Goal: Information Seeking & Learning: Check status

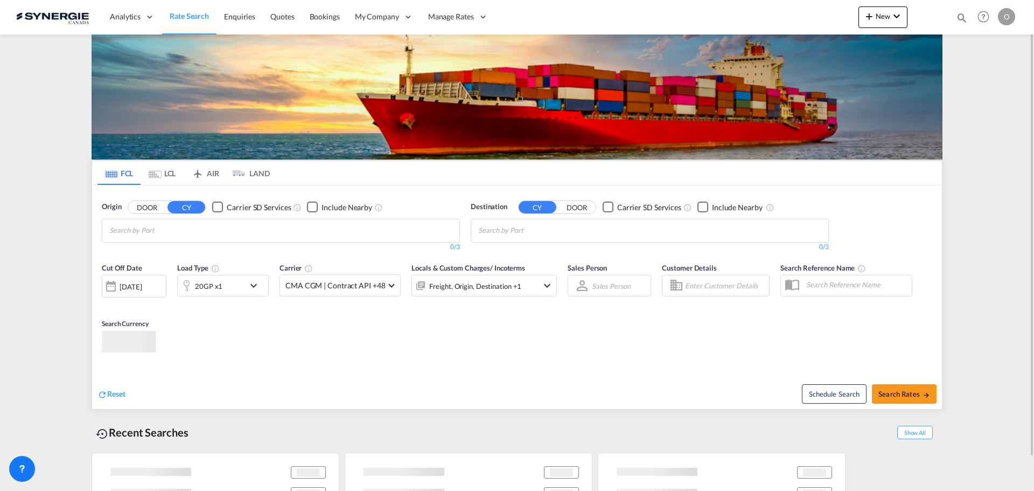
click at [955, 16] on div "Bookings Quotes Enquiries Help Resources Product Release O My Profile Logout" at bounding box center [983, 16] width 68 height 33
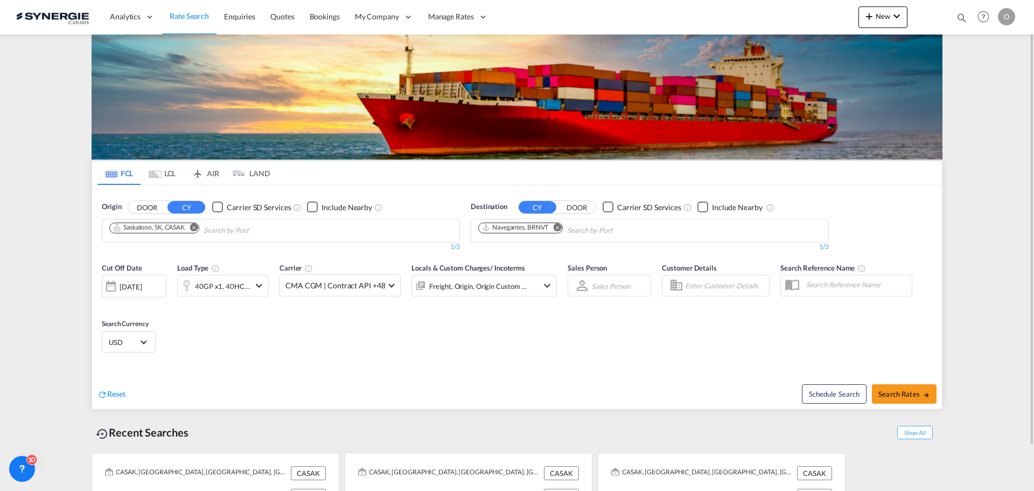
click at [964, 16] on md-icon "icon-magnify" at bounding box center [962, 18] width 12 height 12
click at [778, 26] on select "Bookings Quotes Enquiries" at bounding box center [790, 17] width 51 height 19
select select "Quotes"
click at [765, 8] on select "Bookings Quotes Enquiries" at bounding box center [790, 17] width 51 height 19
click at [842, 16] on input at bounding box center [881, 17] width 134 height 19
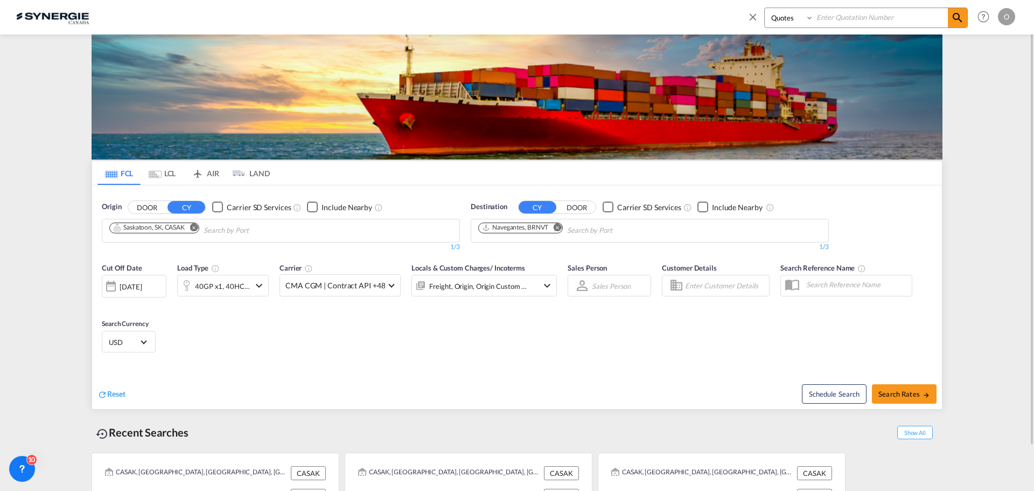
paste input "SYC000013706"
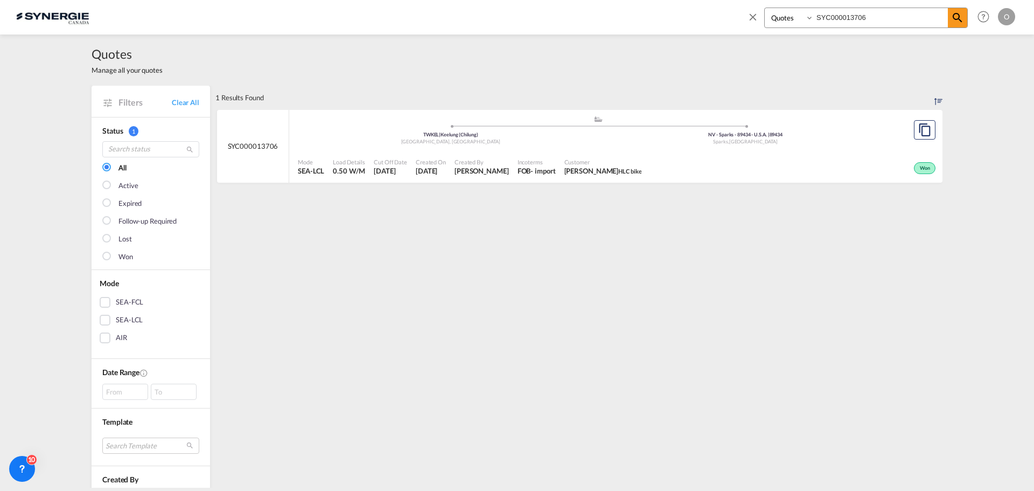
click at [486, 114] on port-traveller-ui ".a{fill:#aaa8ad;} .a{fill:#aaa8ad;} TWKEL | Keelung (Chilung) Taiwan, Province …" at bounding box center [598, 130] width 618 height 40
drag, startPoint x: 877, startPoint y: 16, endPoint x: 701, endPoint y: 10, distance: 176.2
click at [707, 10] on div "Bookings Quotes Enquiries SYC000013706 Help Resources Product Release O My Prof…" at bounding box center [516, 16] width 1001 height 33
paste input "4508"
type input "SYC000014508"
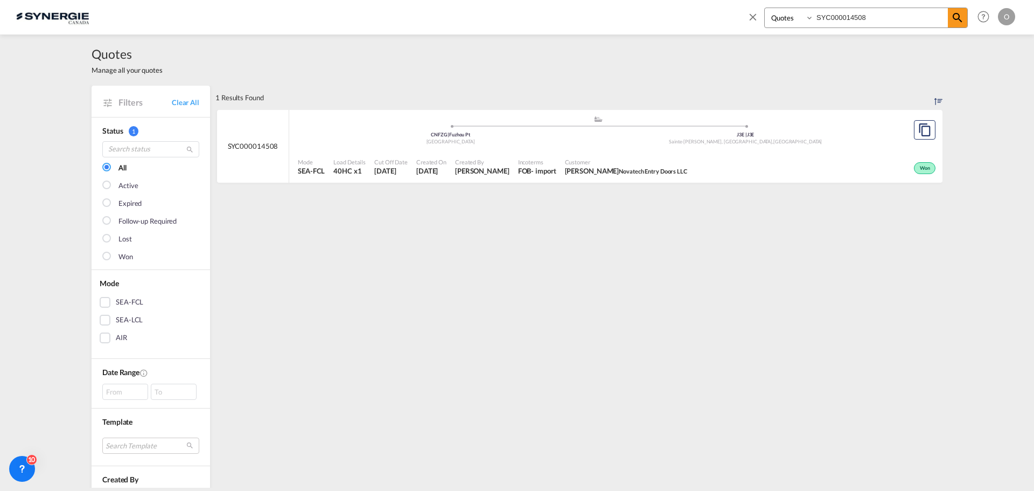
click at [593, 173] on span "Adam Petrosh Novatech Entry Doors LLC" at bounding box center [626, 171] width 122 height 10
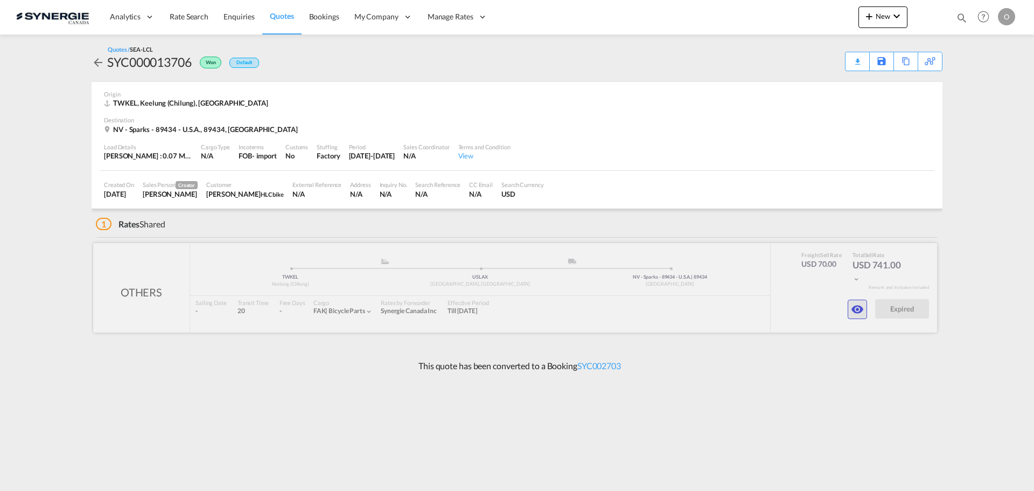
click at [857, 310] on md-icon "icon-eye" at bounding box center [857, 309] width 13 height 13
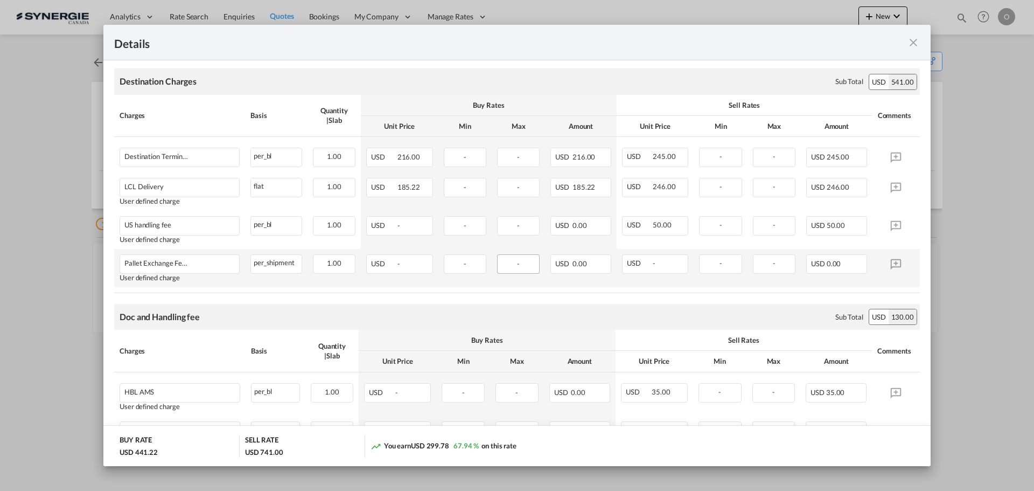
scroll to position [124, 0]
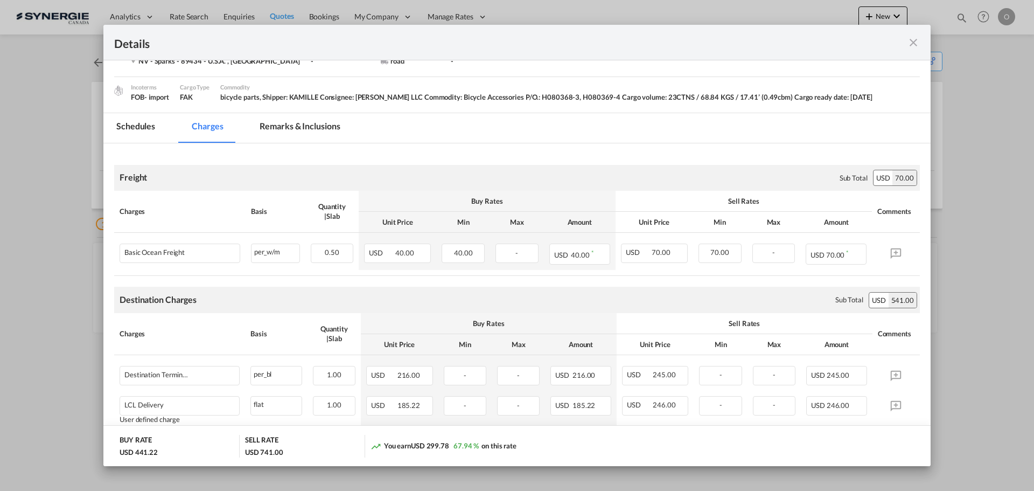
click at [907, 47] on md-icon "icon-close fg-AAA8AD m-0 cursor" at bounding box center [913, 42] width 13 height 13
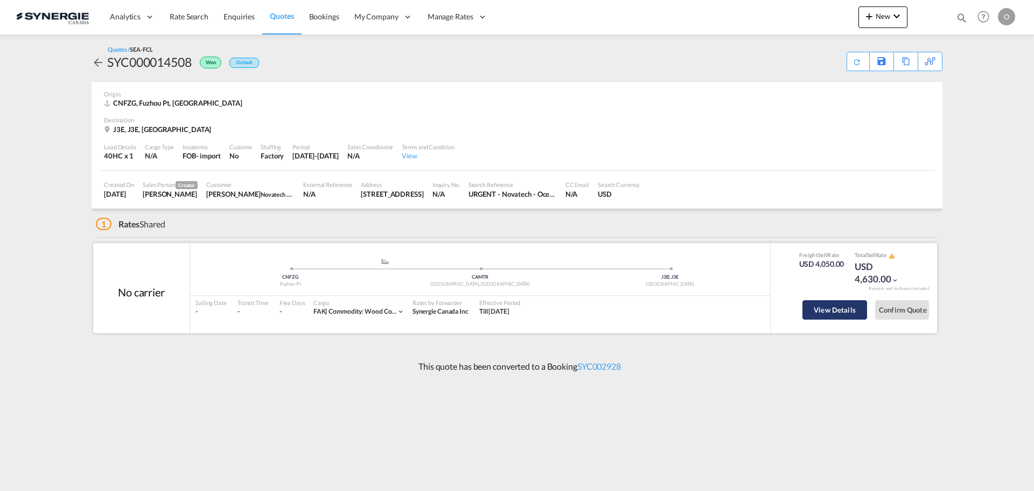
click at [832, 312] on button "View Details" at bounding box center [834, 309] width 65 height 19
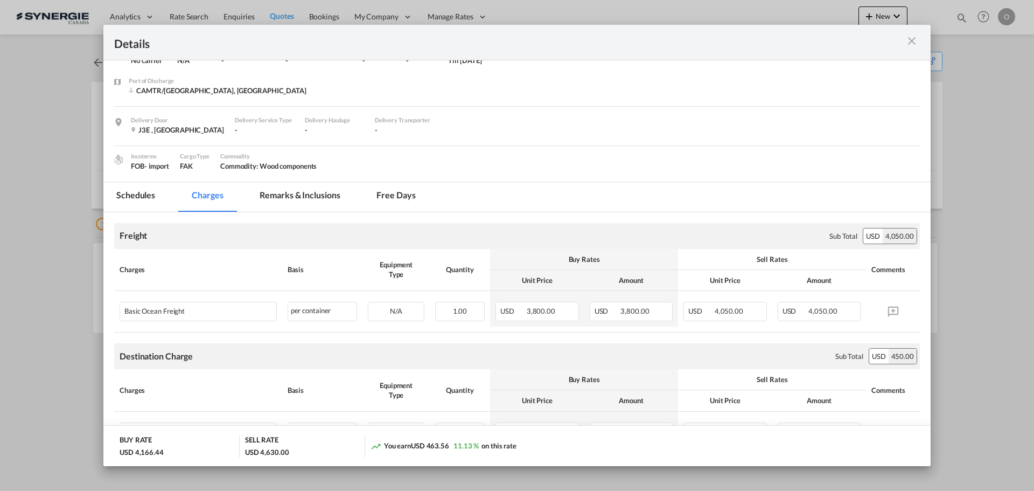
scroll to position [54, 0]
click at [305, 197] on md-tab-item "Remarks & Inclusions" at bounding box center [300, 199] width 106 height 30
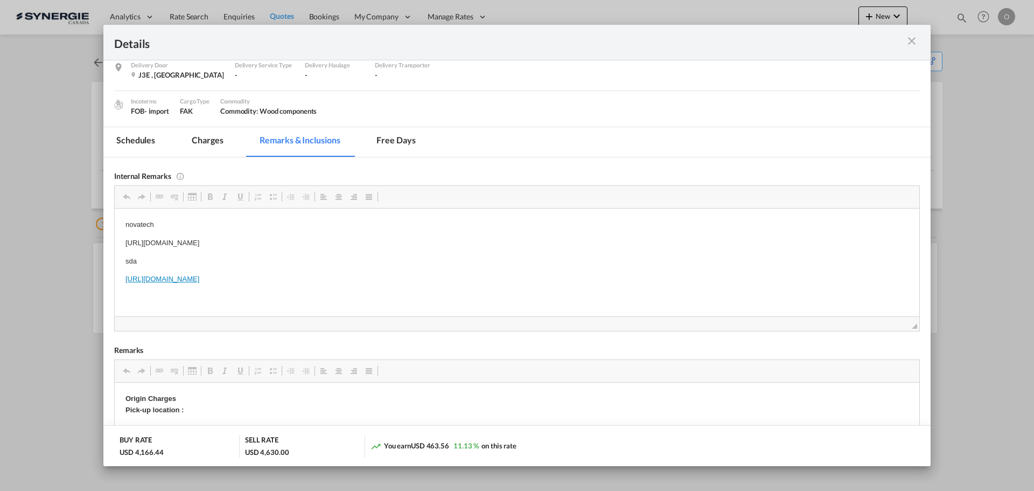
scroll to position [0, 0]
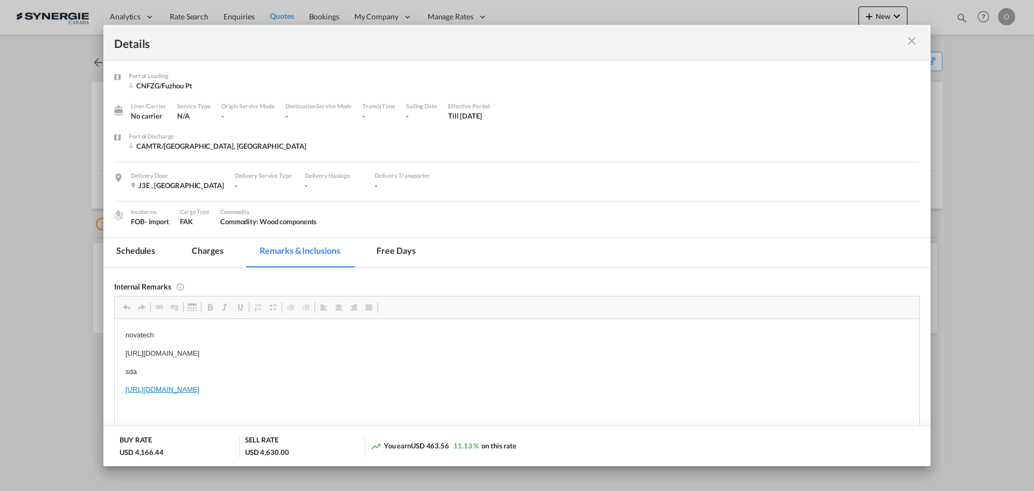
click at [208, 251] on md-tab-item "Charges" at bounding box center [207, 252] width 57 height 30
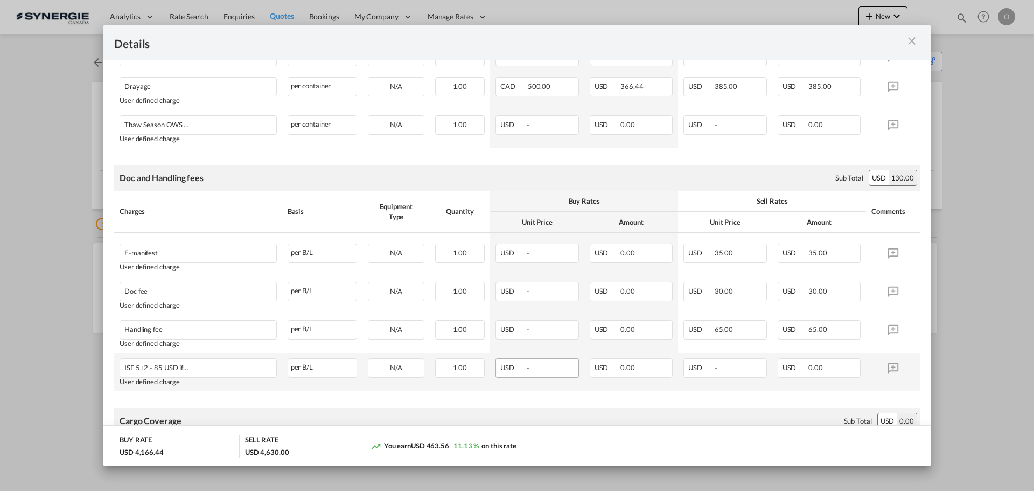
scroll to position [564, 0]
